Goal: Information Seeking & Learning: Learn about a topic

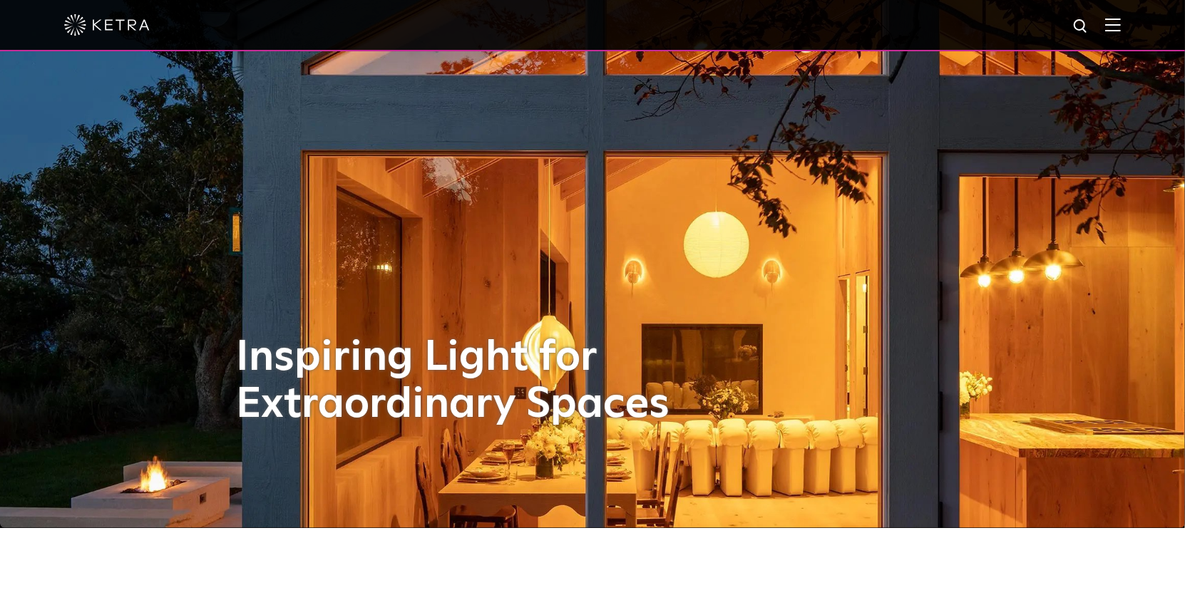
scroll to position [143, 0]
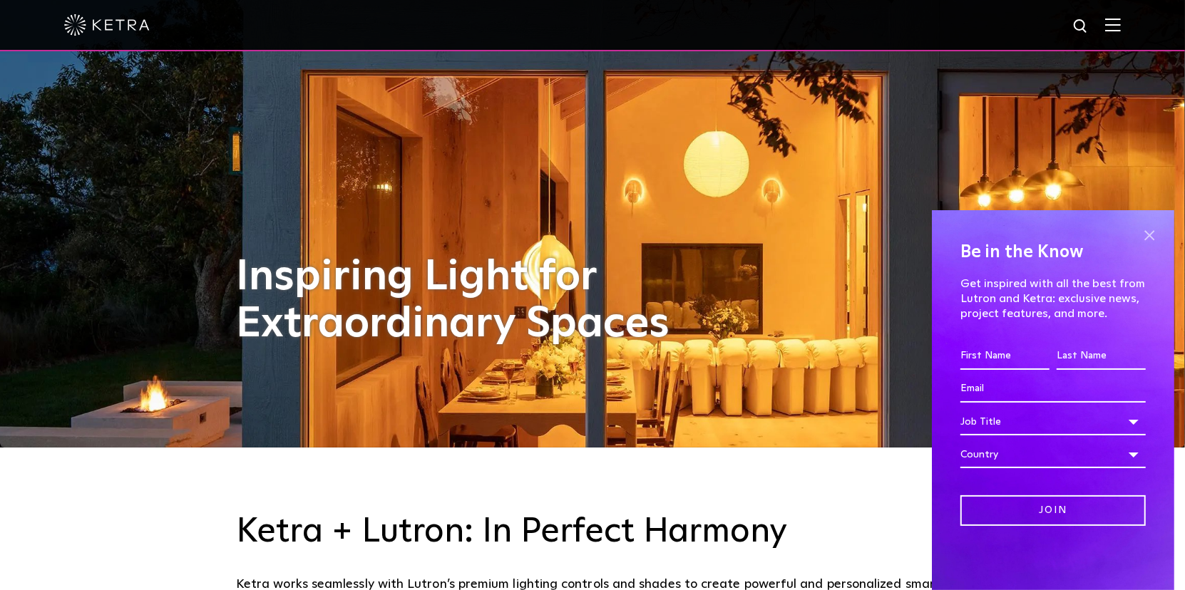
click at [1148, 234] on span at bounding box center [1148, 235] width 21 height 21
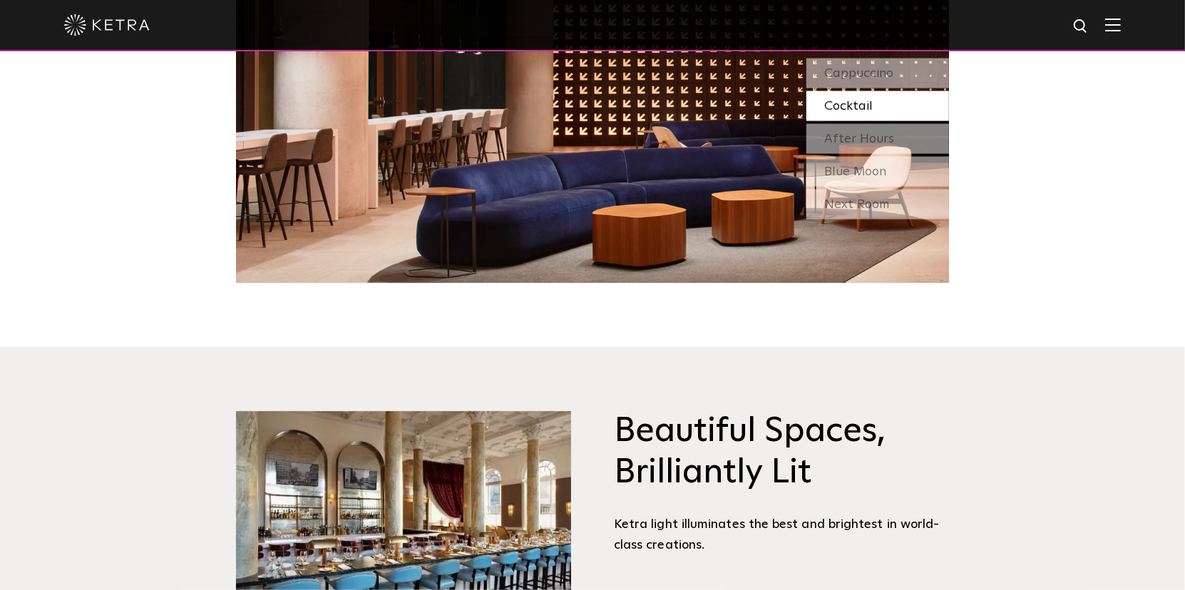
scroll to position [1782, 0]
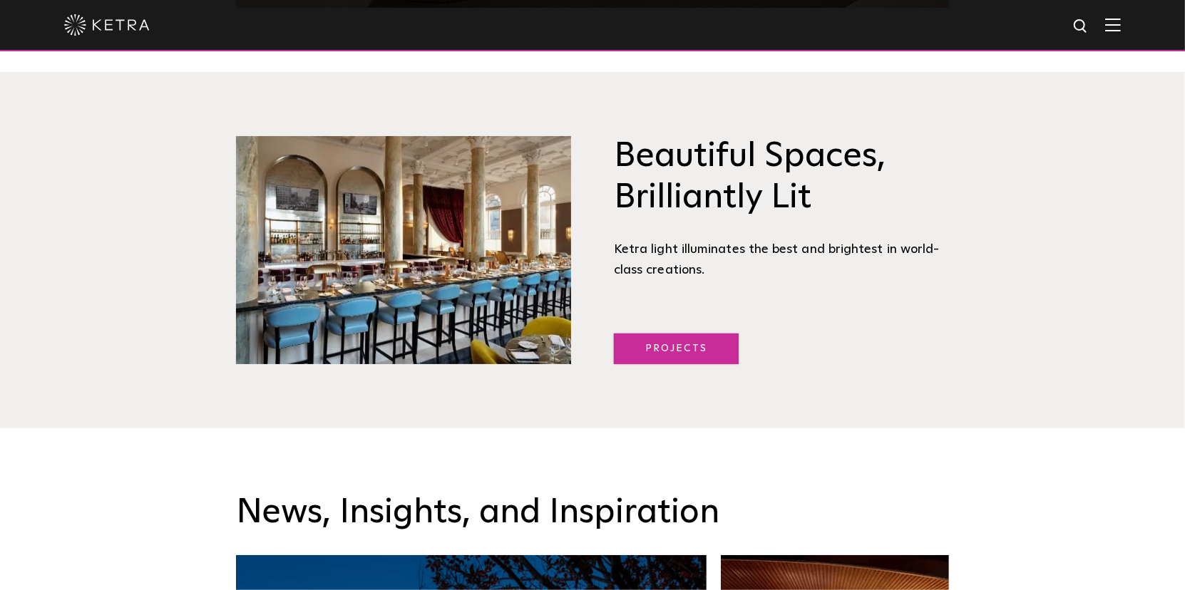
click at [669, 343] on link "Projects" at bounding box center [676, 349] width 125 height 31
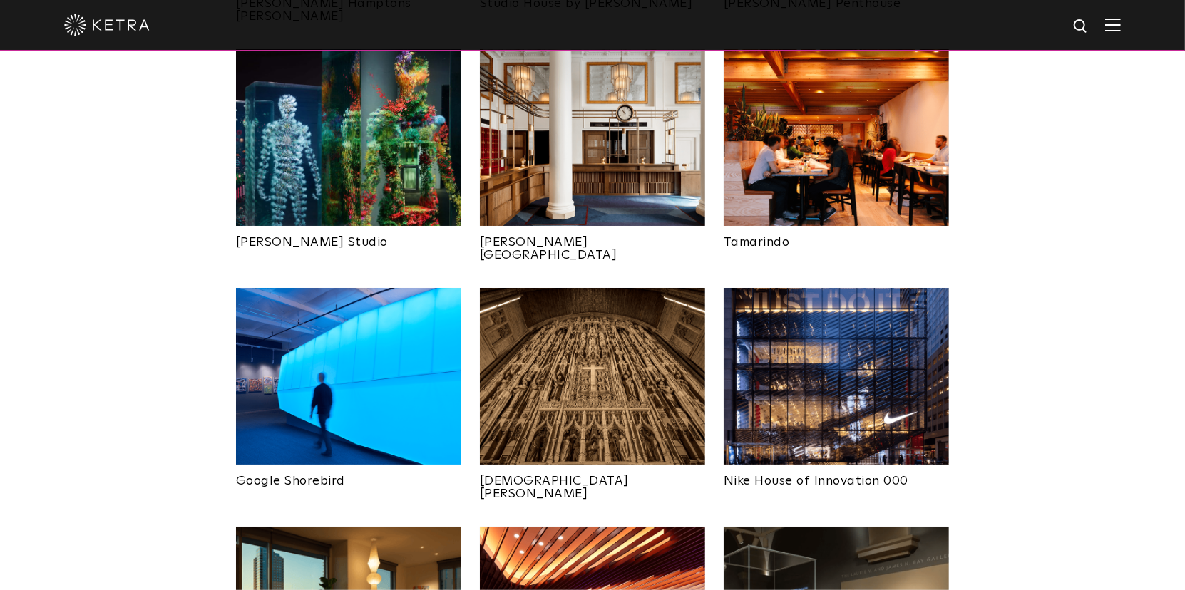
scroll to position [842, 0]
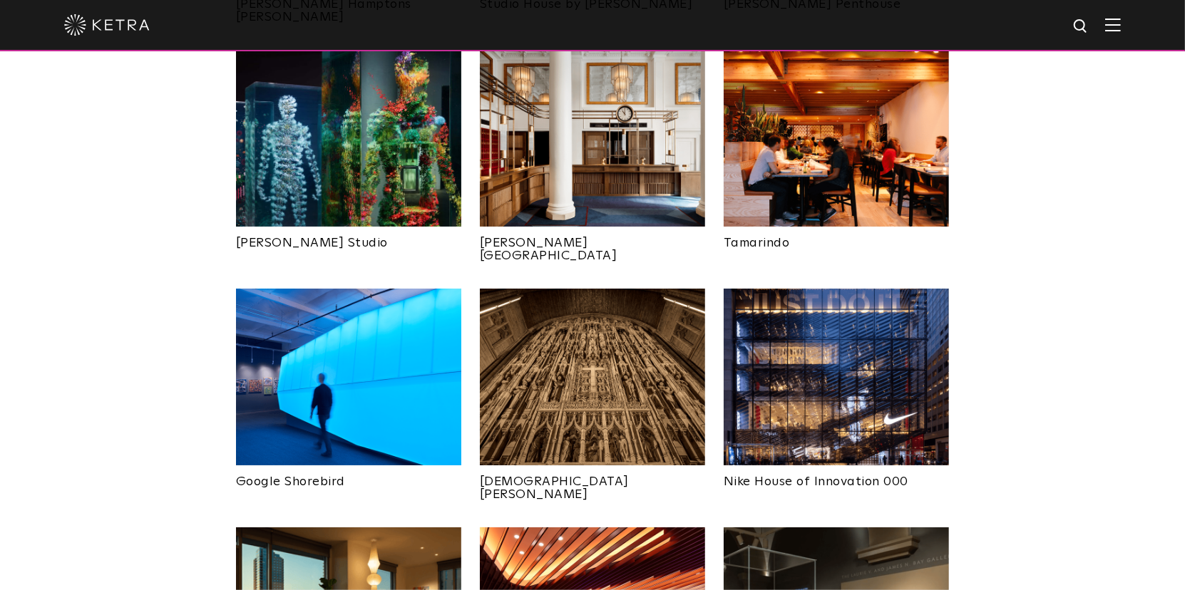
click at [786, 335] on img at bounding box center [836, 377] width 225 height 177
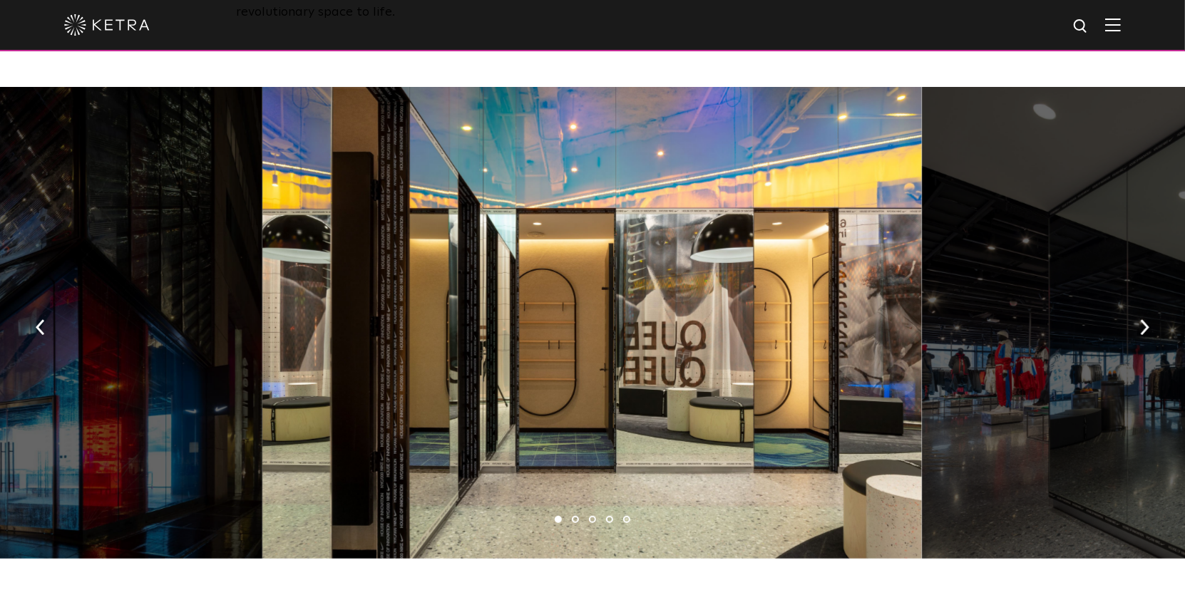
scroll to position [855, 0]
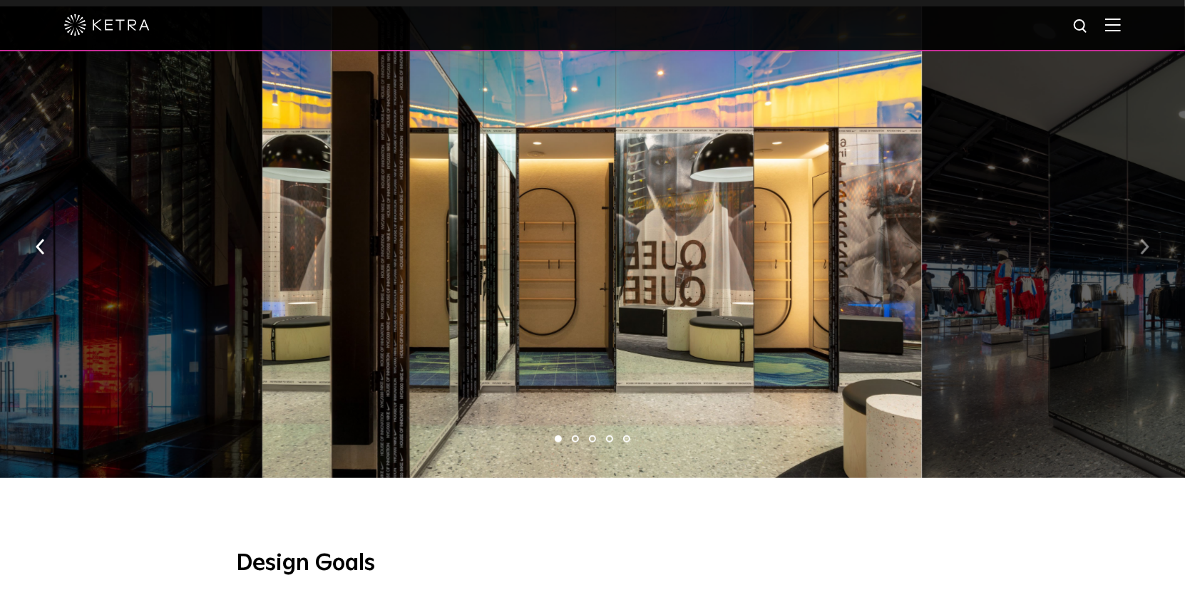
click at [1147, 239] on img "button" at bounding box center [1144, 247] width 9 height 16
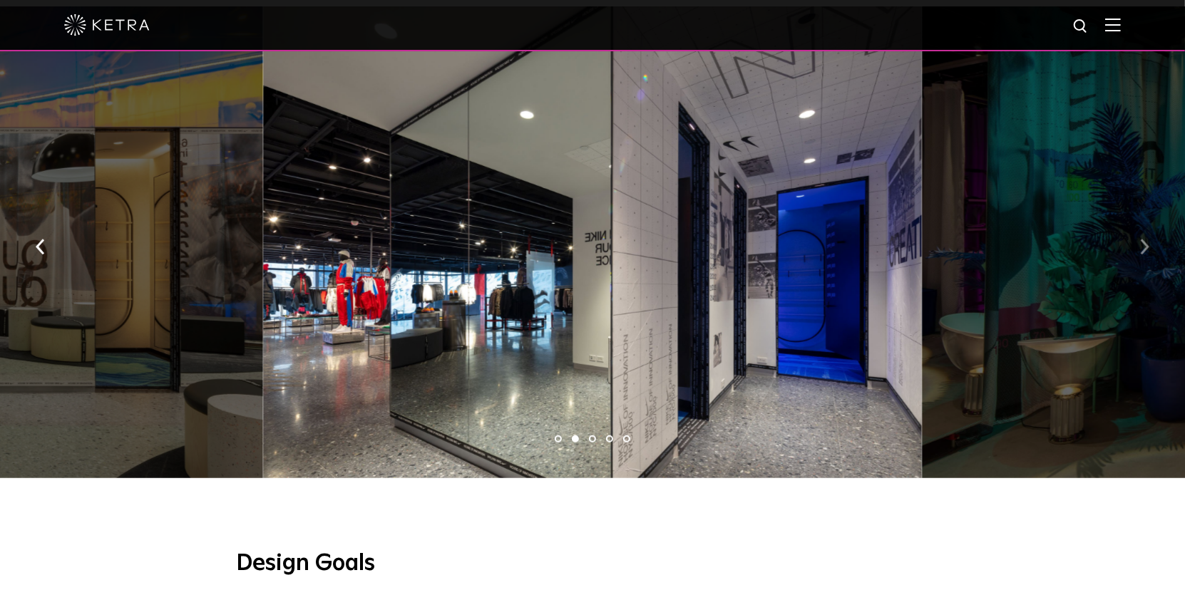
click at [1147, 239] on img "button" at bounding box center [1144, 247] width 9 height 16
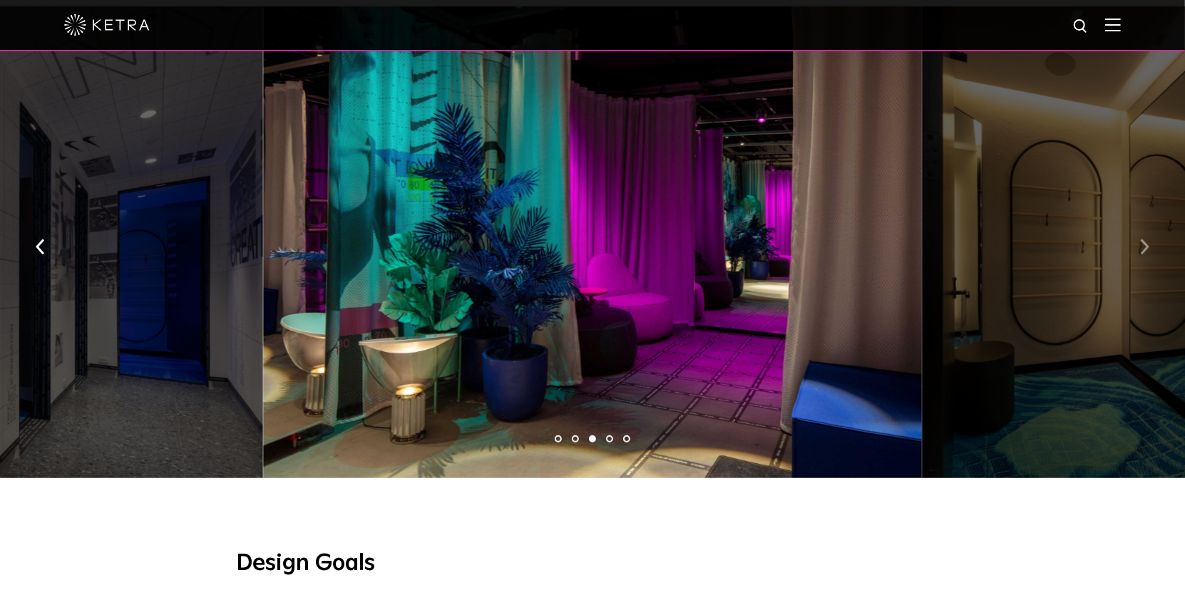
click at [1147, 239] on img "button" at bounding box center [1144, 247] width 9 height 16
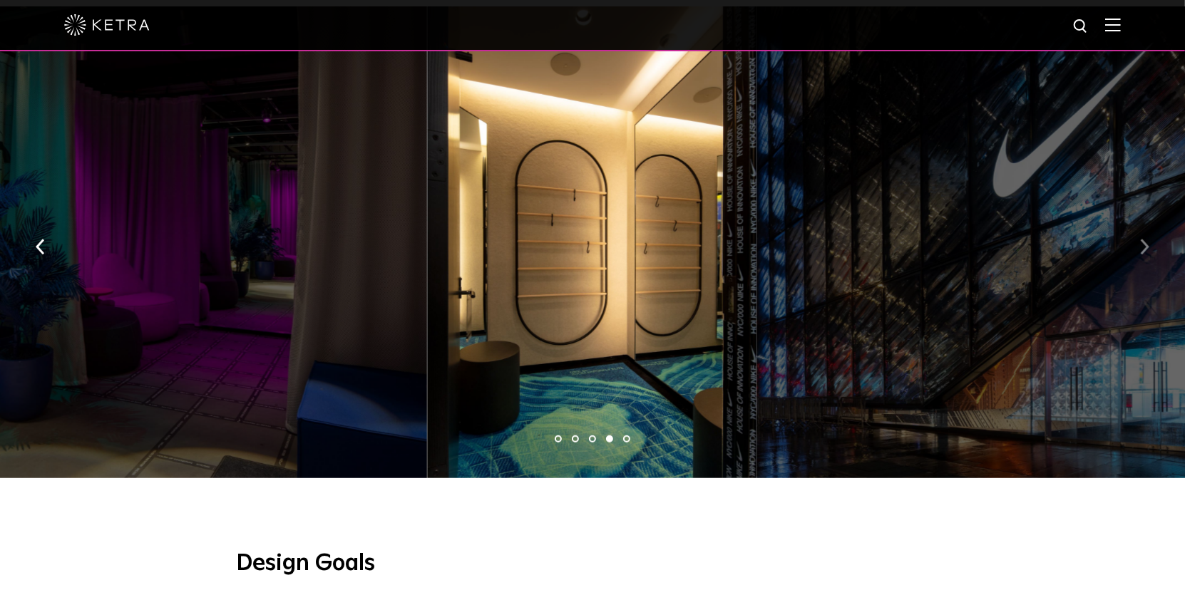
click at [1148, 239] on img "button" at bounding box center [1144, 247] width 9 height 16
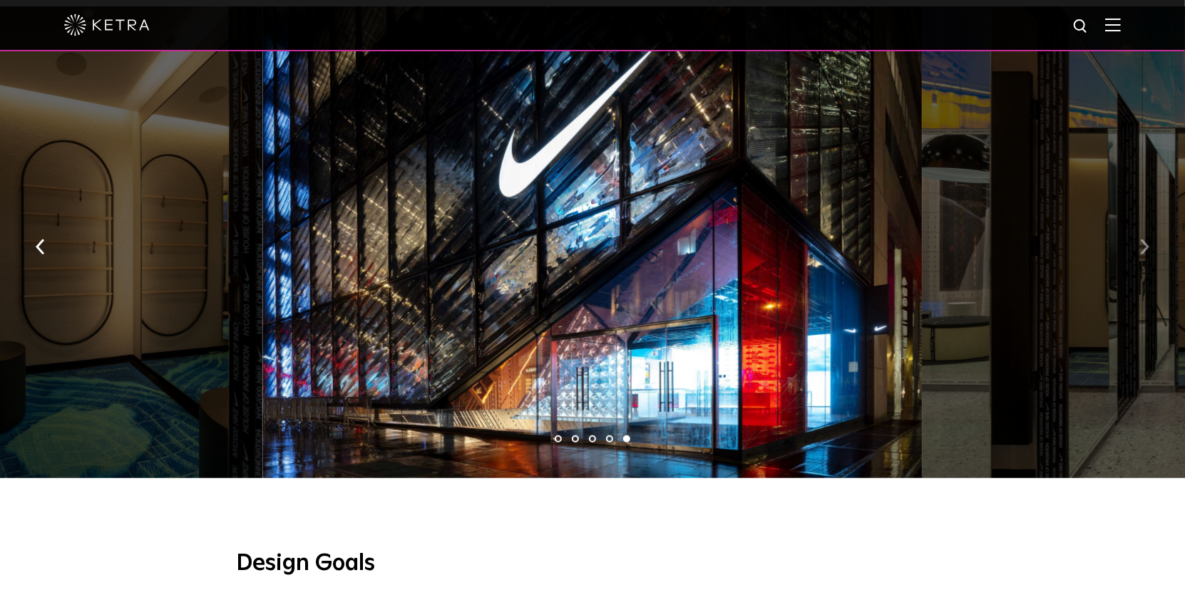
click at [1148, 239] on img "button" at bounding box center [1144, 247] width 9 height 16
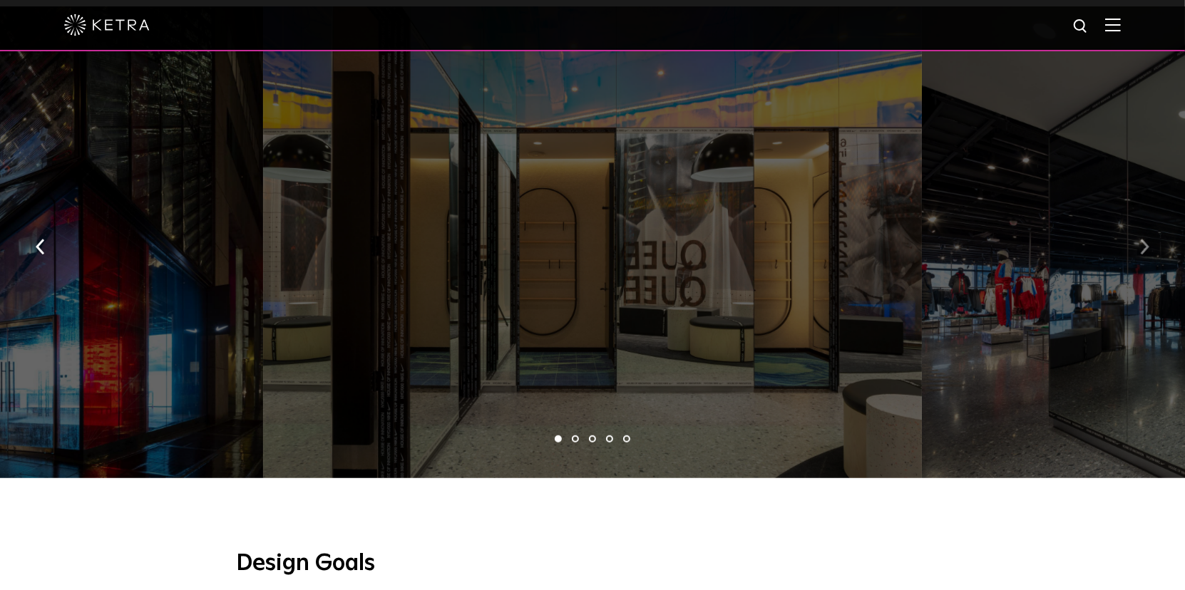
click at [1148, 239] on img "button" at bounding box center [1144, 247] width 9 height 16
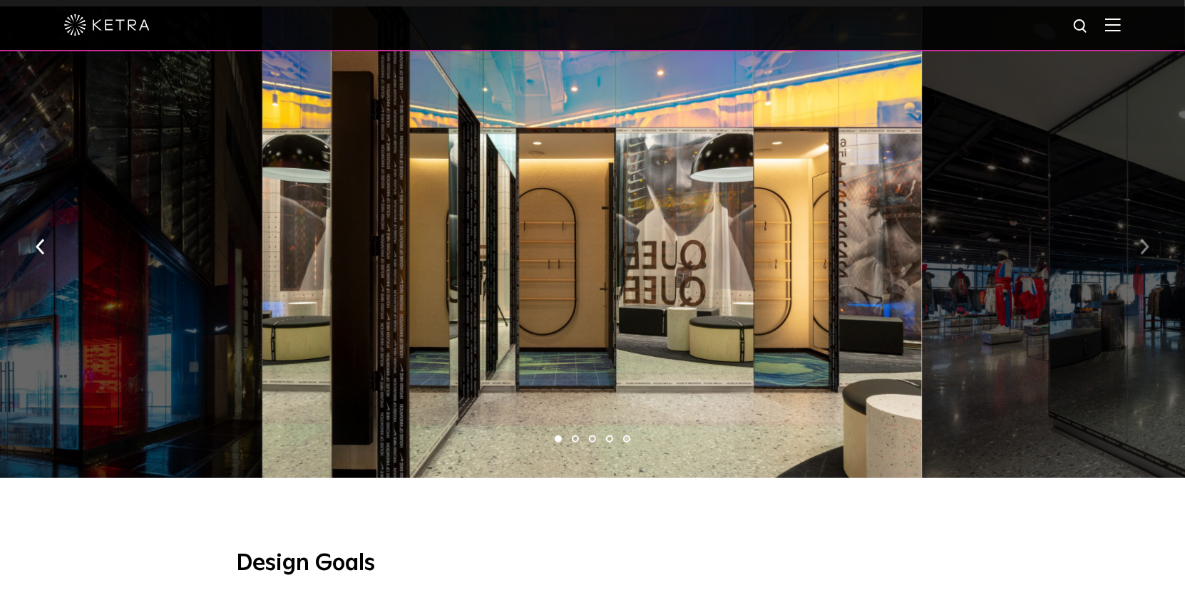
click at [1148, 239] on img "button" at bounding box center [1144, 247] width 9 height 16
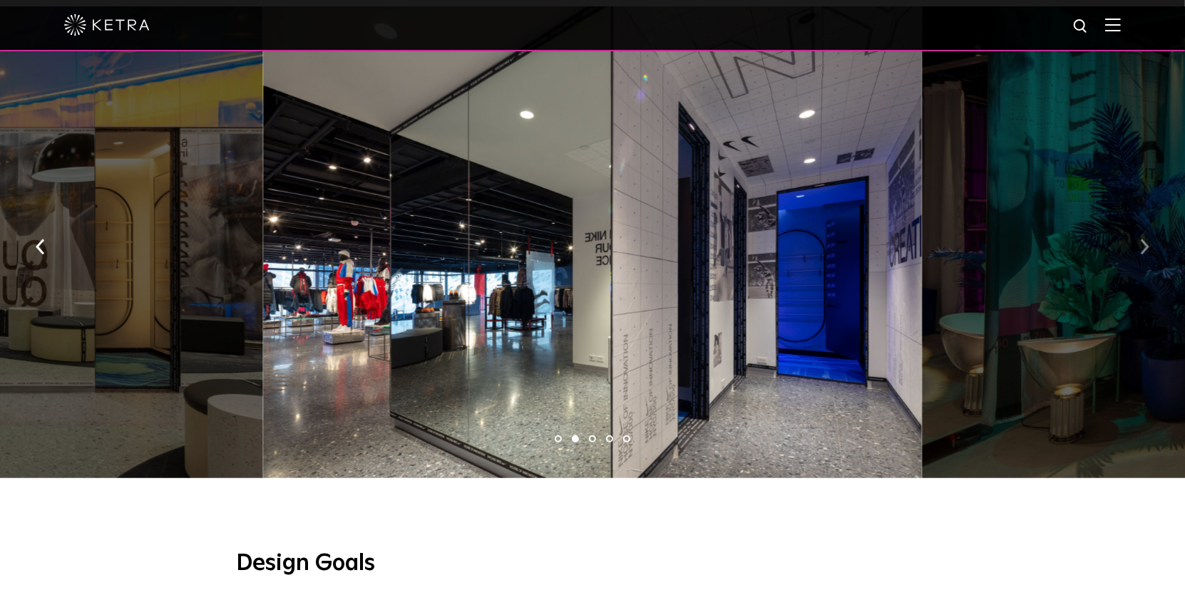
click at [1148, 239] on img "button" at bounding box center [1144, 247] width 9 height 16
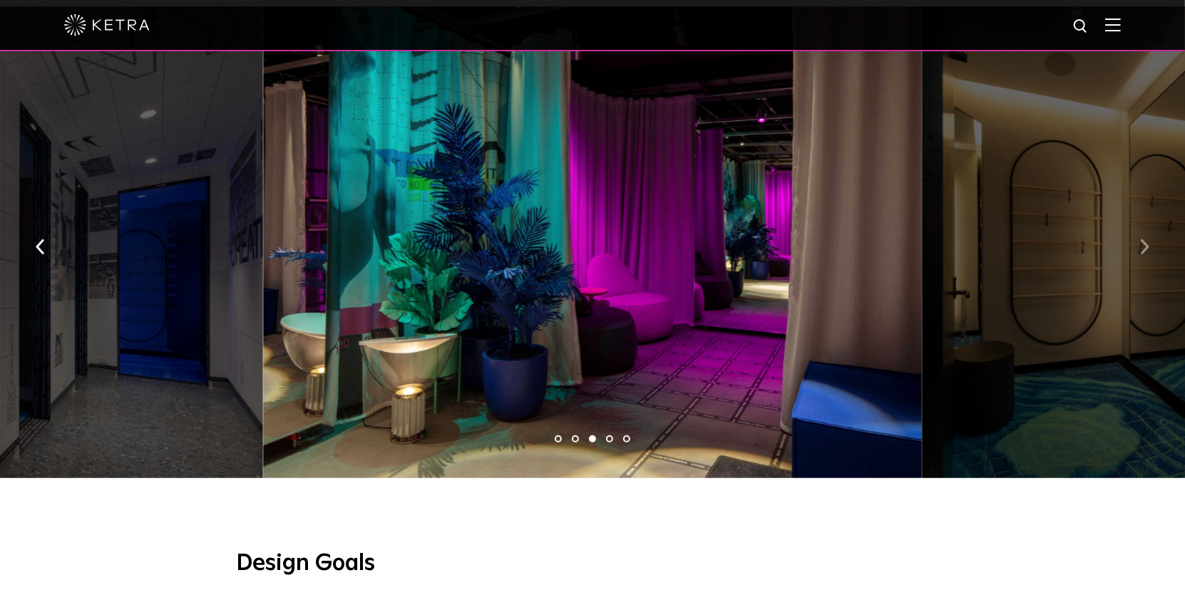
click at [1148, 239] on img "button" at bounding box center [1144, 247] width 9 height 16
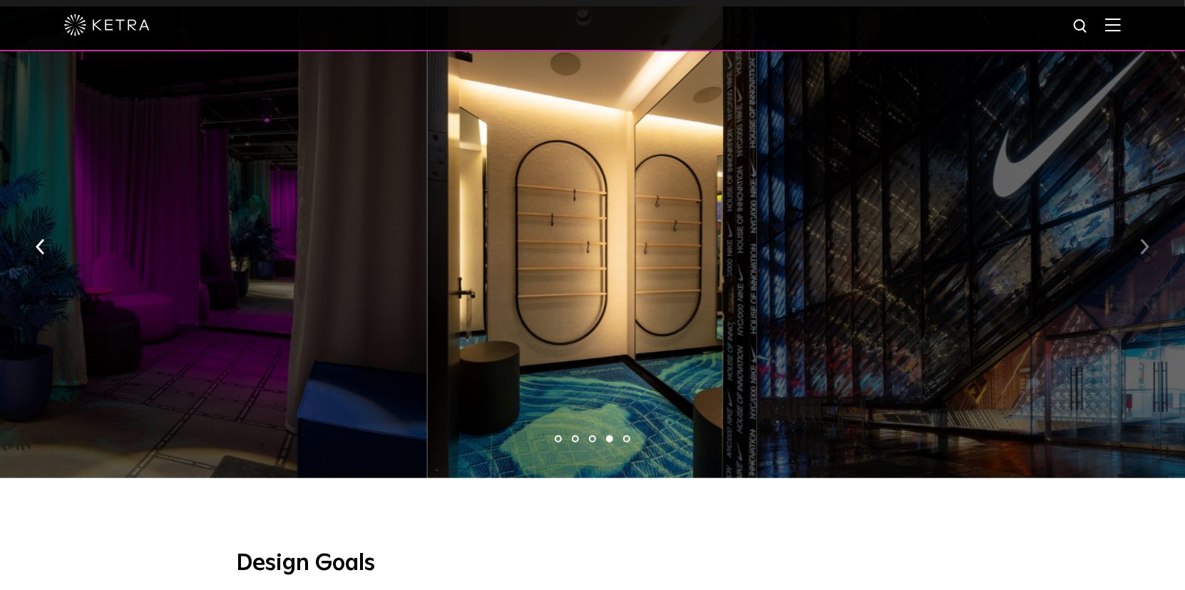
click at [1148, 239] on img "button" at bounding box center [1144, 247] width 9 height 16
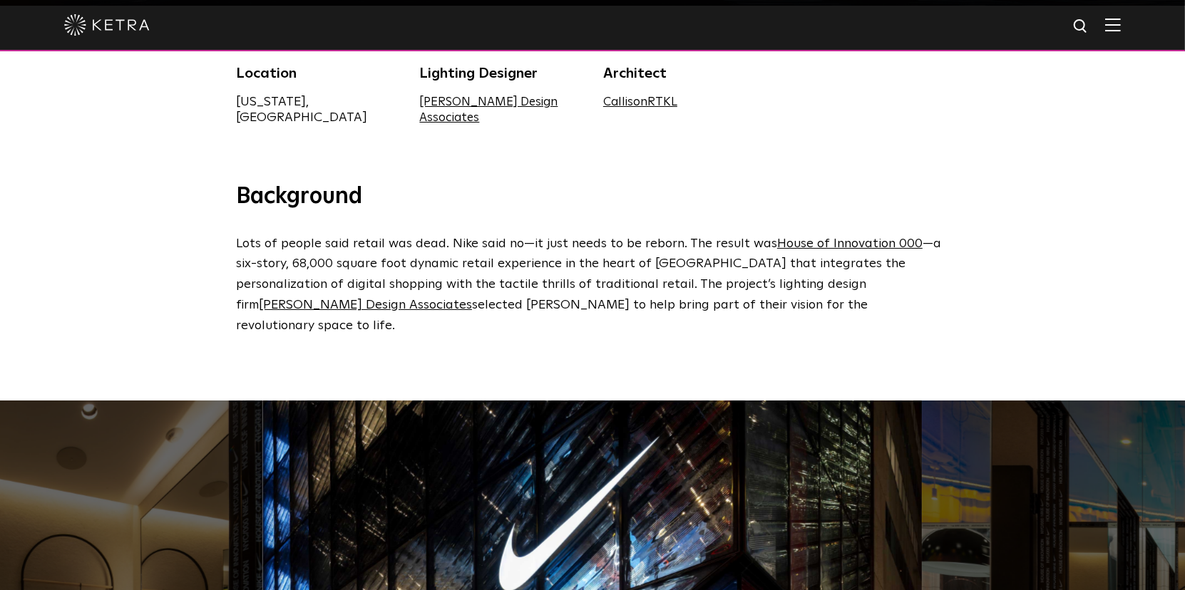
scroll to position [0, 0]
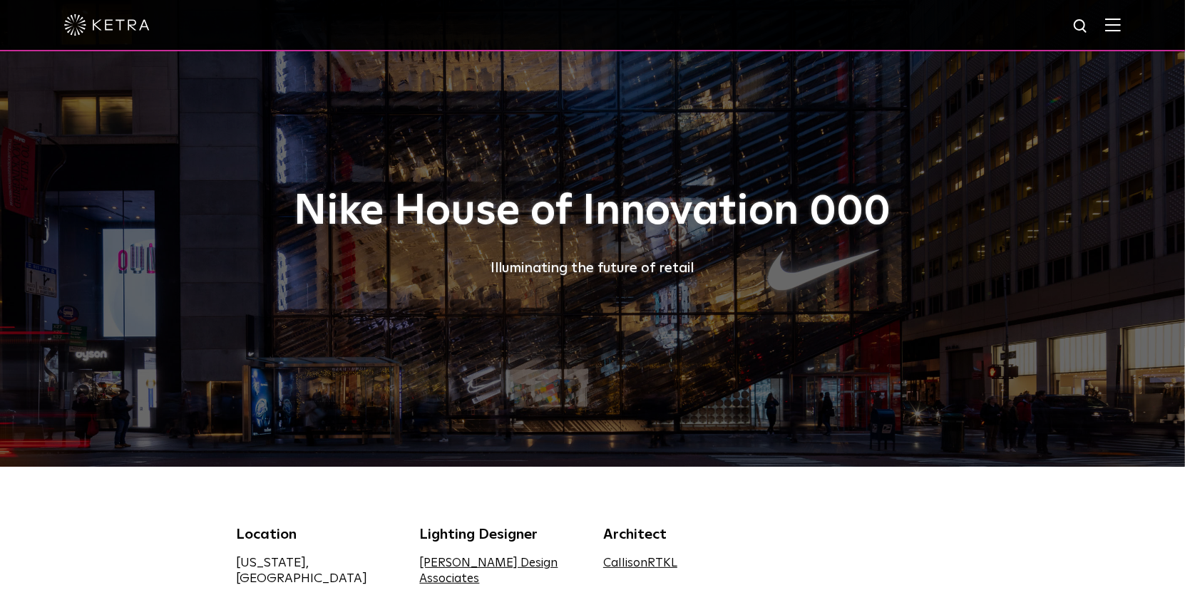
click at [114, 31] on img at bounding box center [107, 24] width 86 height 21
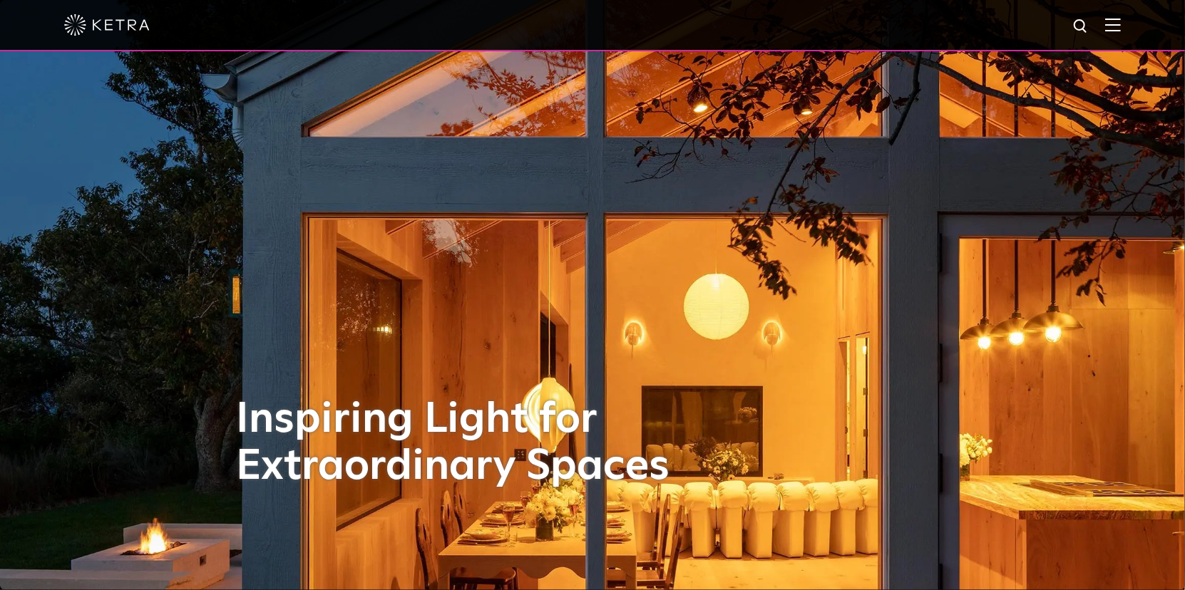
click at [1121, 14] on div at bounding box center [592, 25] width 1056 height 50
click at [1121, 24] on img at bounding box center [1113, 25] width 16 height 14
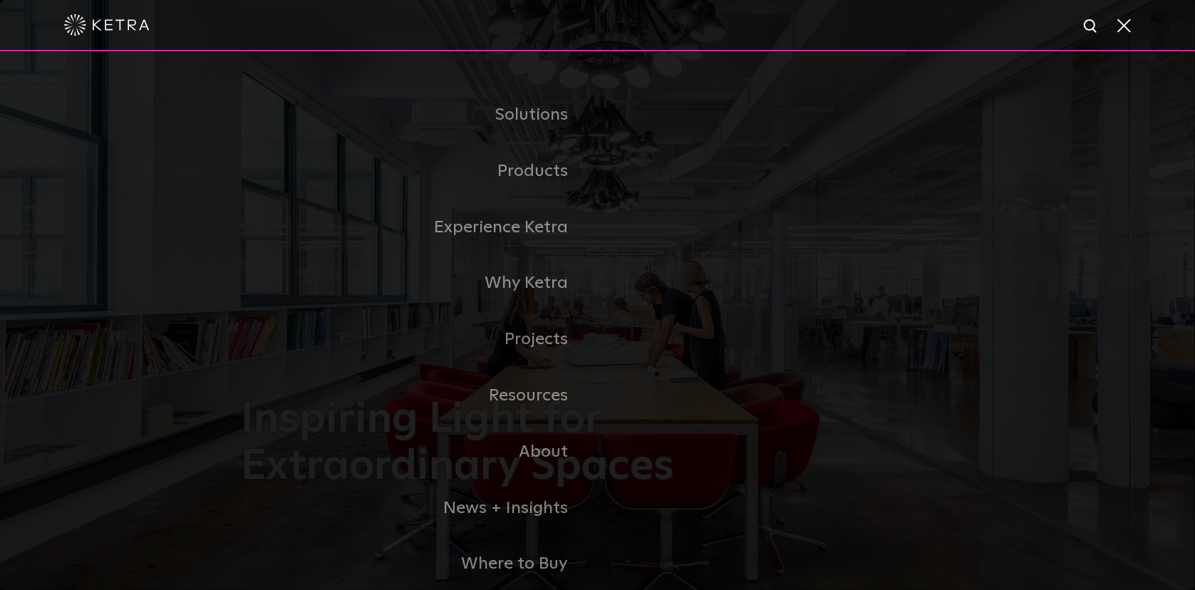
click at [0, 0] on link "Commercial Products" at bounding box center [0, 0] width 0 height 0
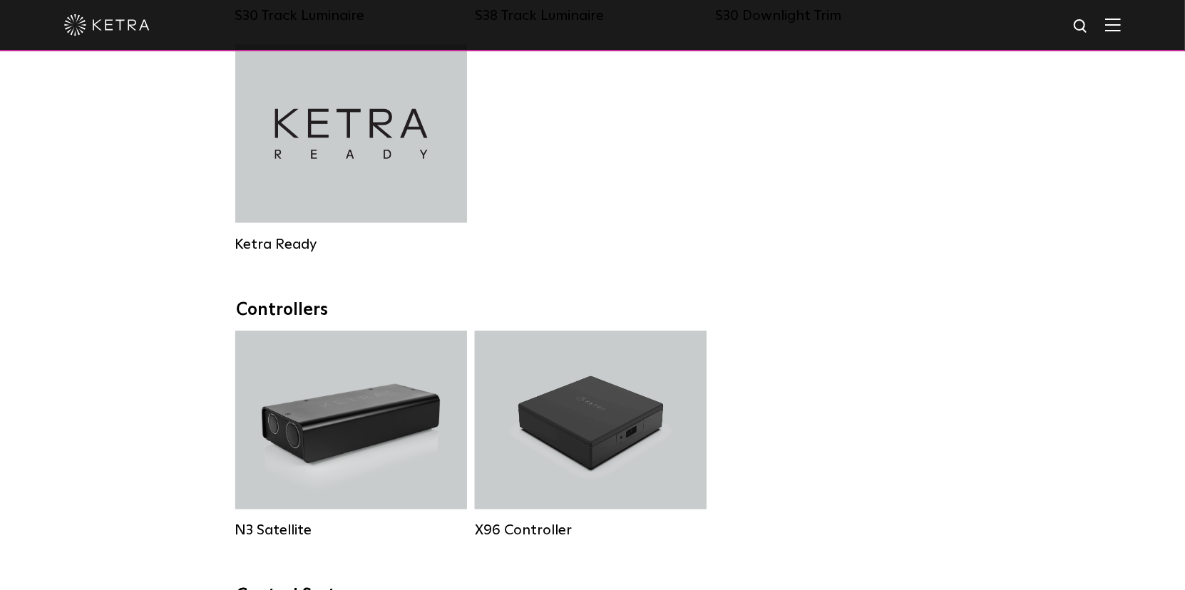
scroll to position [1711, 0]
